Goal: Task Accomplishment & Management: Manage account settings

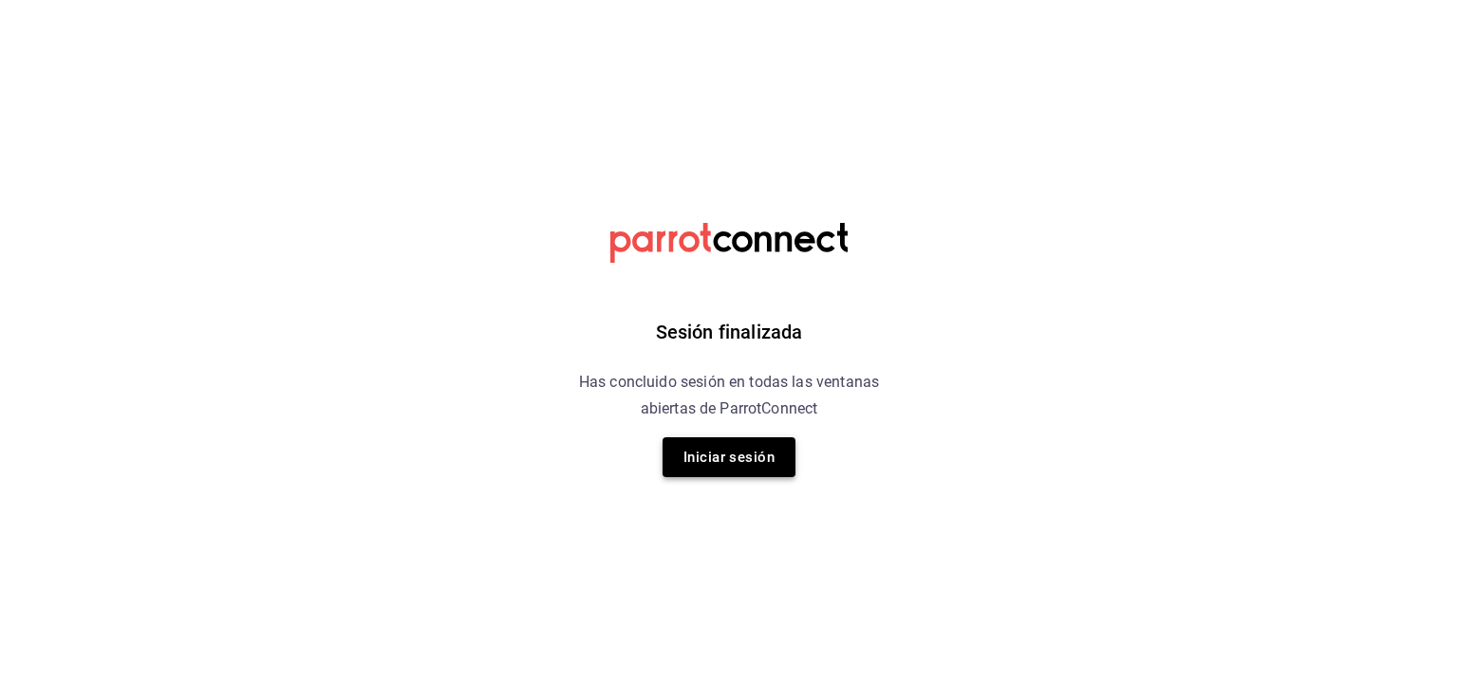
click at [756, 462] on button "Iniciar sesión" at bounding box center [728, 457] width 133 height 40
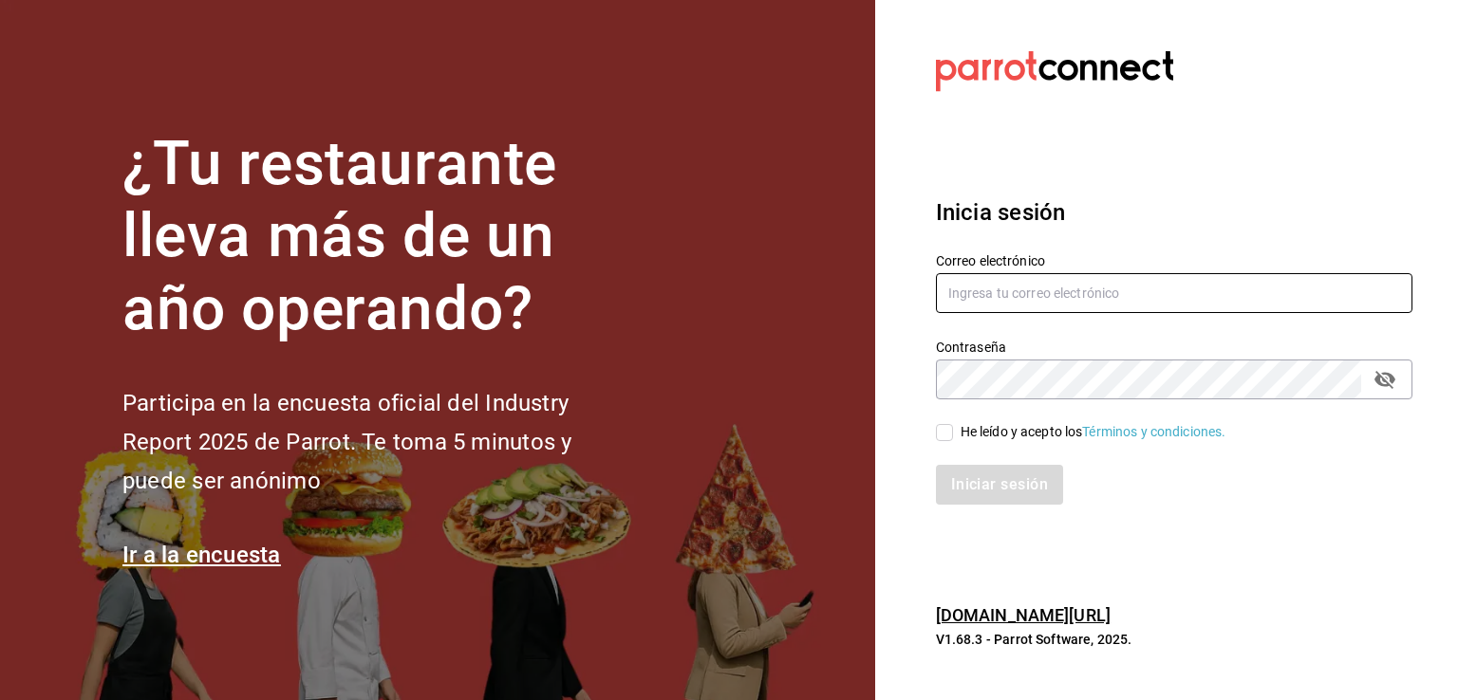
type input "[EMAIL_ADDRESS][DOMAIN_NAME]"
click at [1384, 379] on icon "passwordField" at bounding box center [1384, 380] width 21 height 18
click at [945, 432] on input "He leído y acepto los Términos y condiciones." at bounding box center [944, 432] width 17 height 17
checkbox input "true"
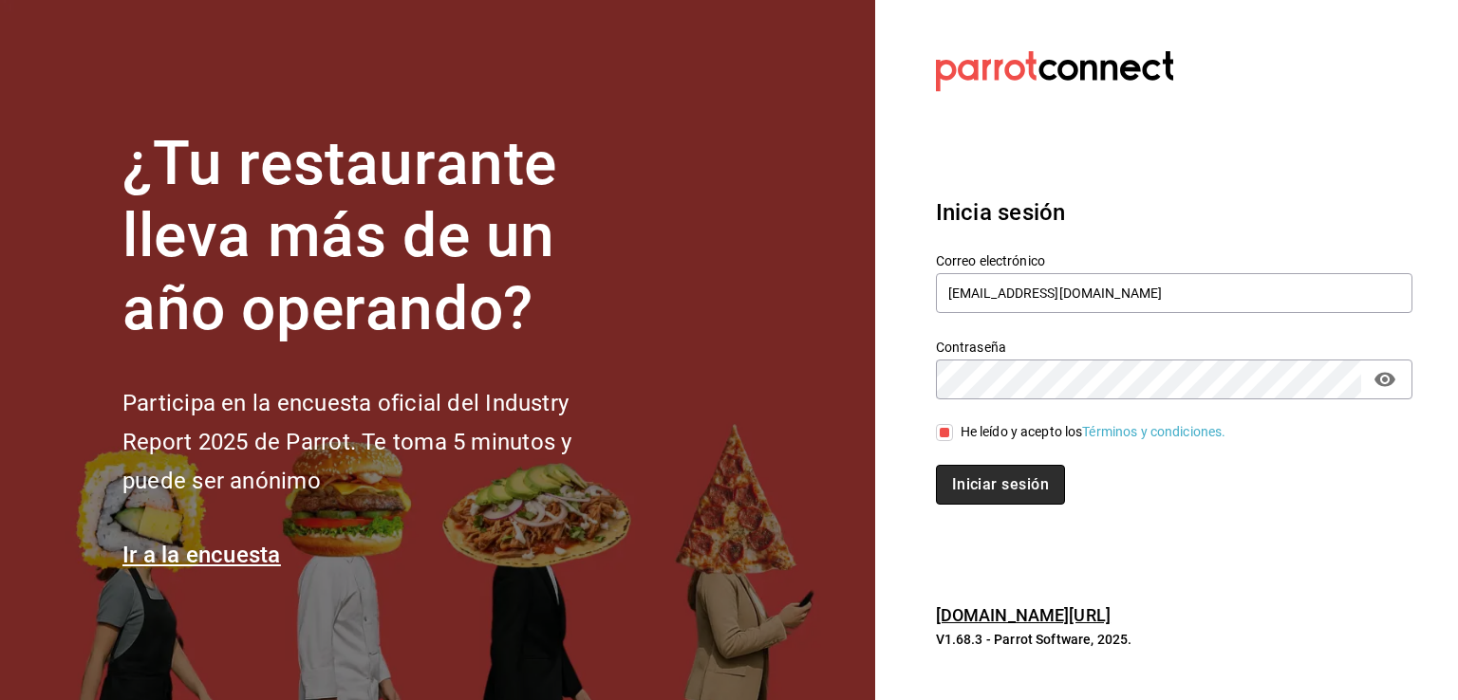
click at [972, 485] on button "Iniciar sesión" at bounding box center [1000, 485] width 129 height 40
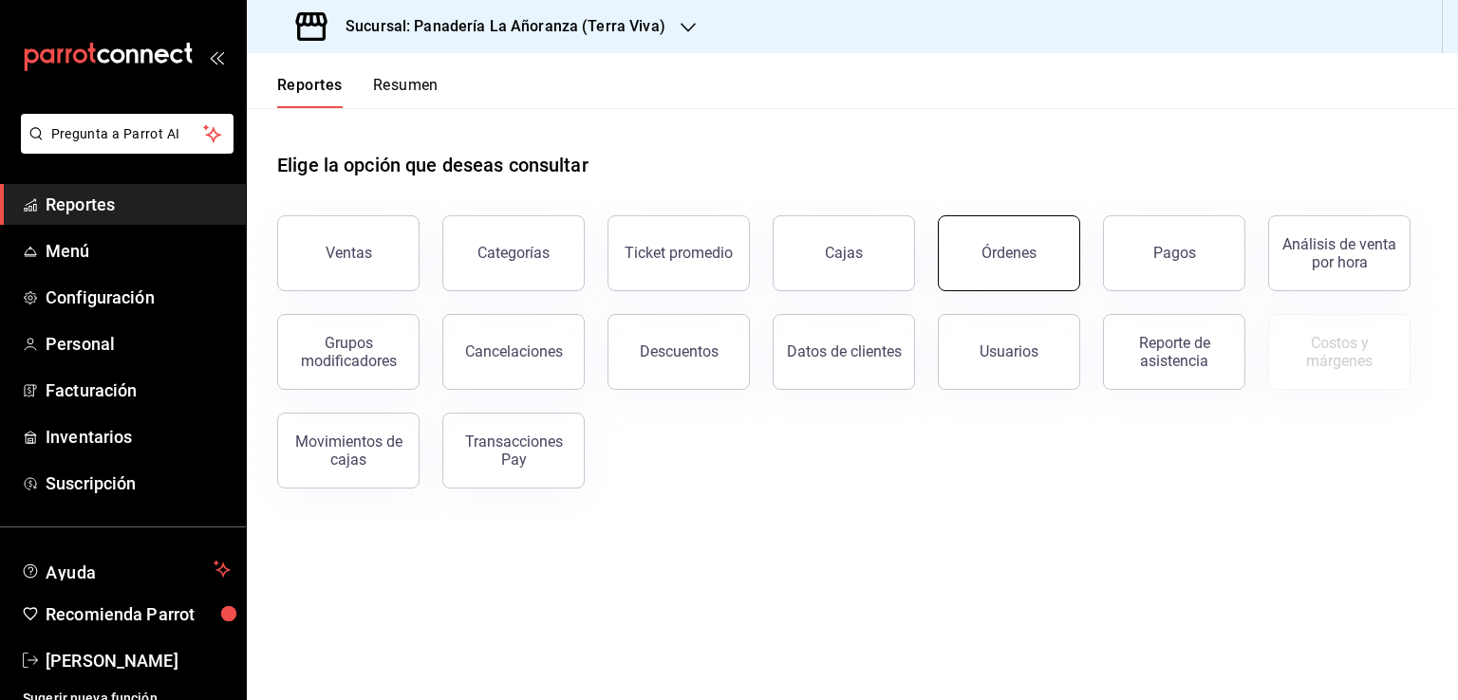
click at [999, 265] on button "Órdenes" at bounding box center [1009, 253] width 142 height 76
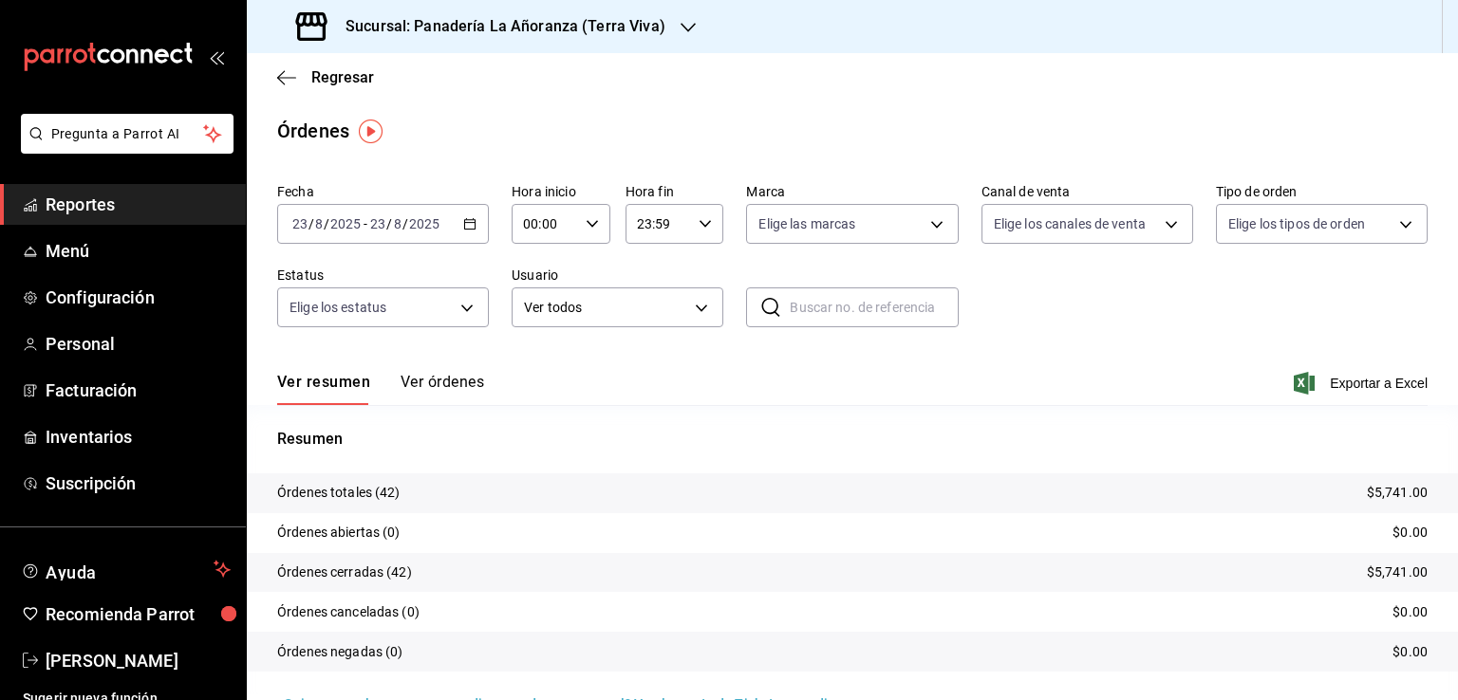
click at [644, 28] on h3 "Sucursal: Panadería La Añoranza (Terra Viva)" at bounding box center [497, 26] width 335 height 23
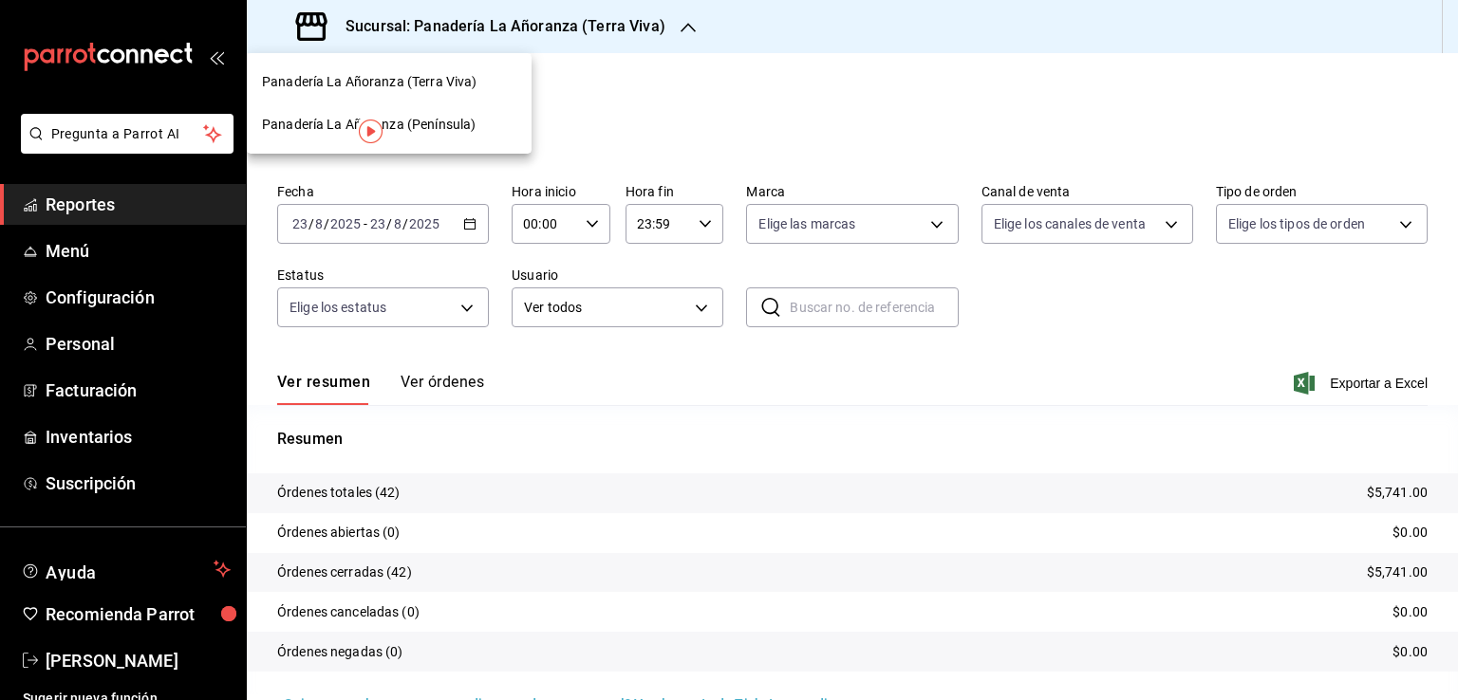
click at [466, 115] on span "Panadería La Añoranza (Península)" at bounding box center [369, 125] width 214 height 20
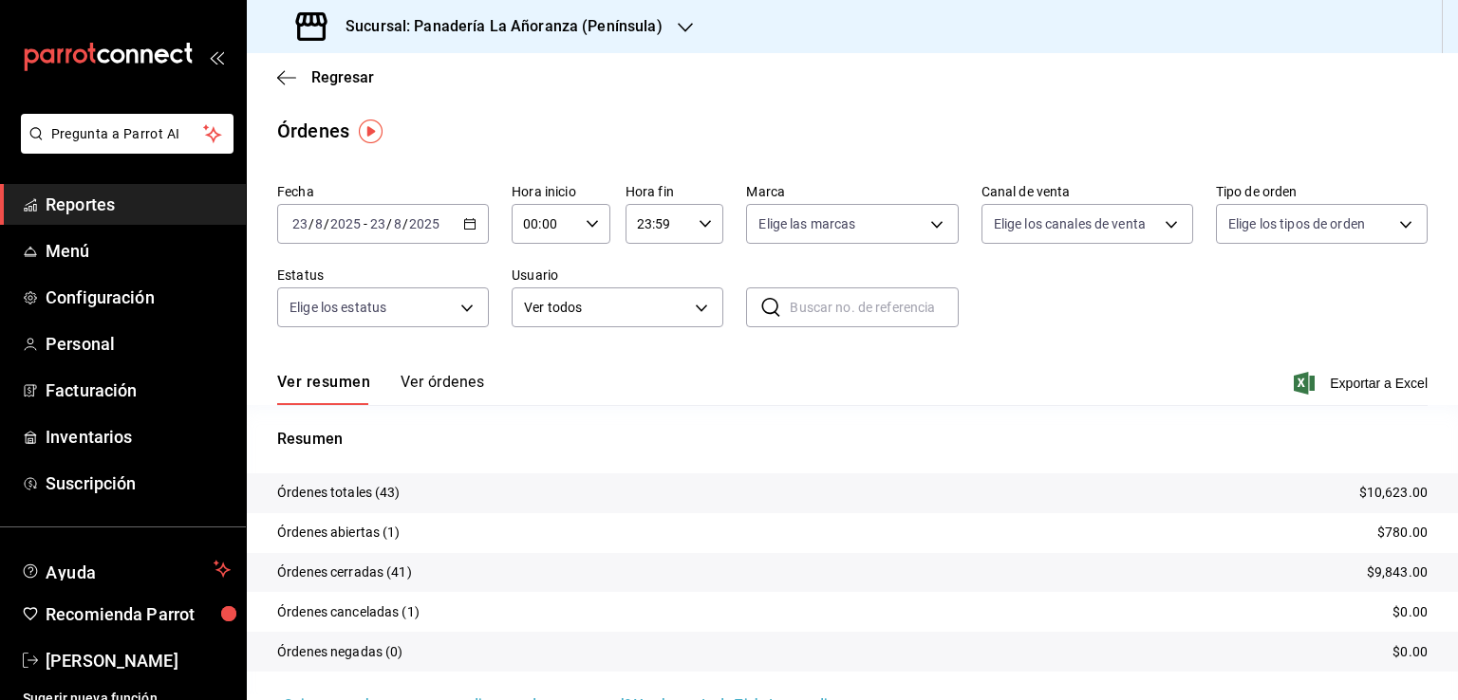
click at [87, 195] on span "Reportes" at bounding box center [138, 205] width 185 height 26
